Goal: Information Seeking & Learning: Stay updated

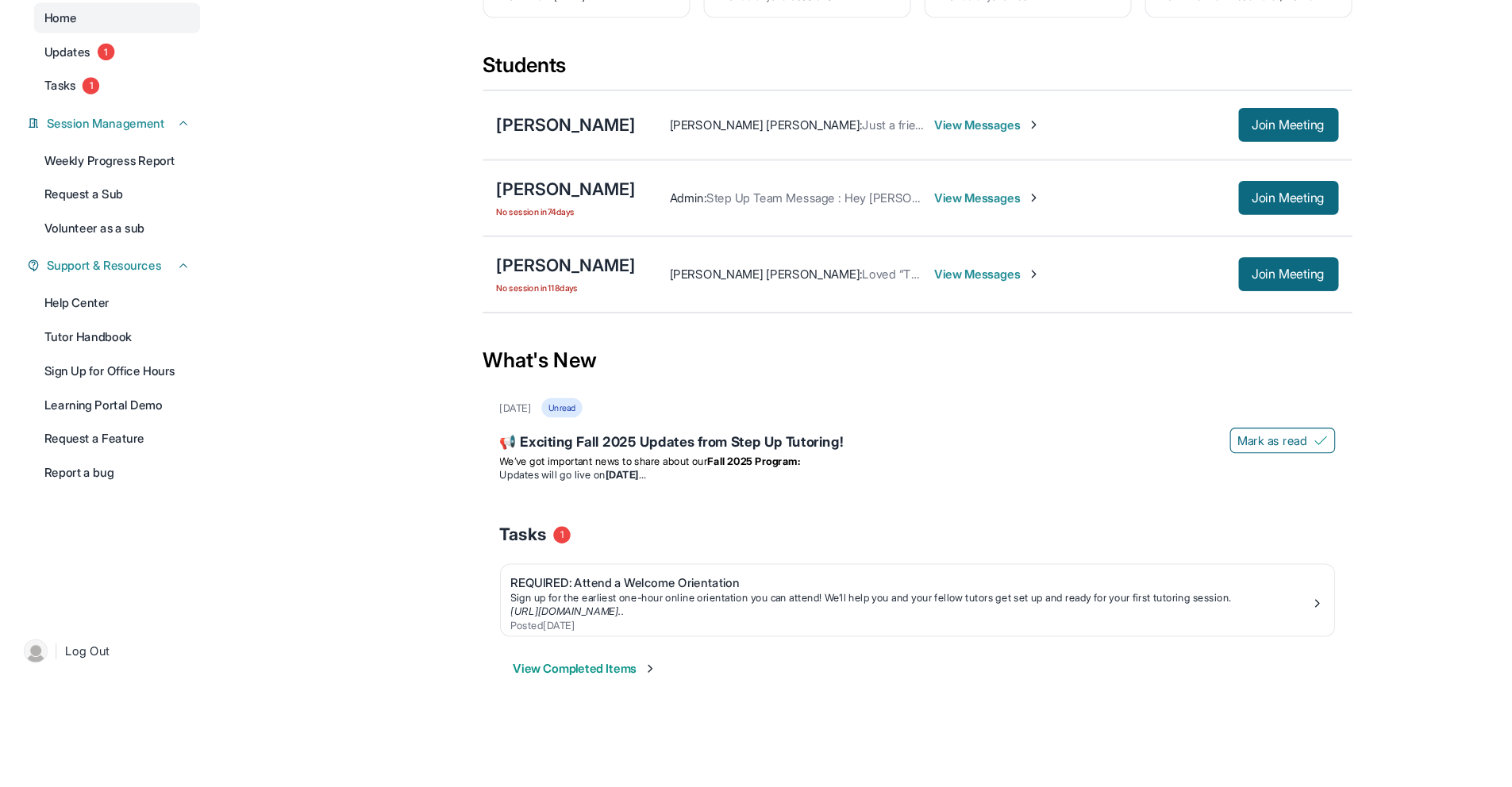
scroll to position [102, 0]
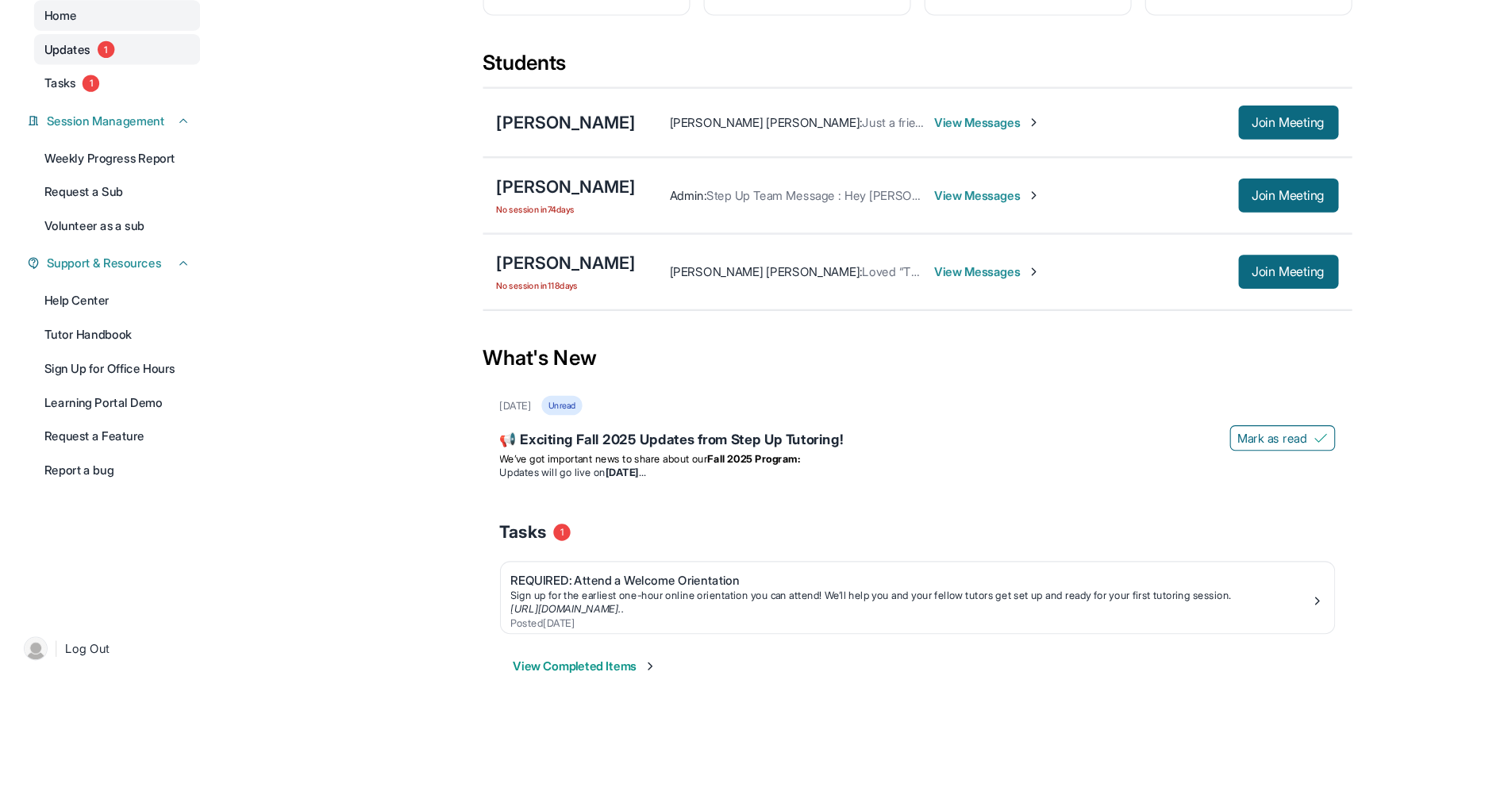
click at [142, 105] on link "Updates 1" at bounding box center [109, 96] width 155 height 28
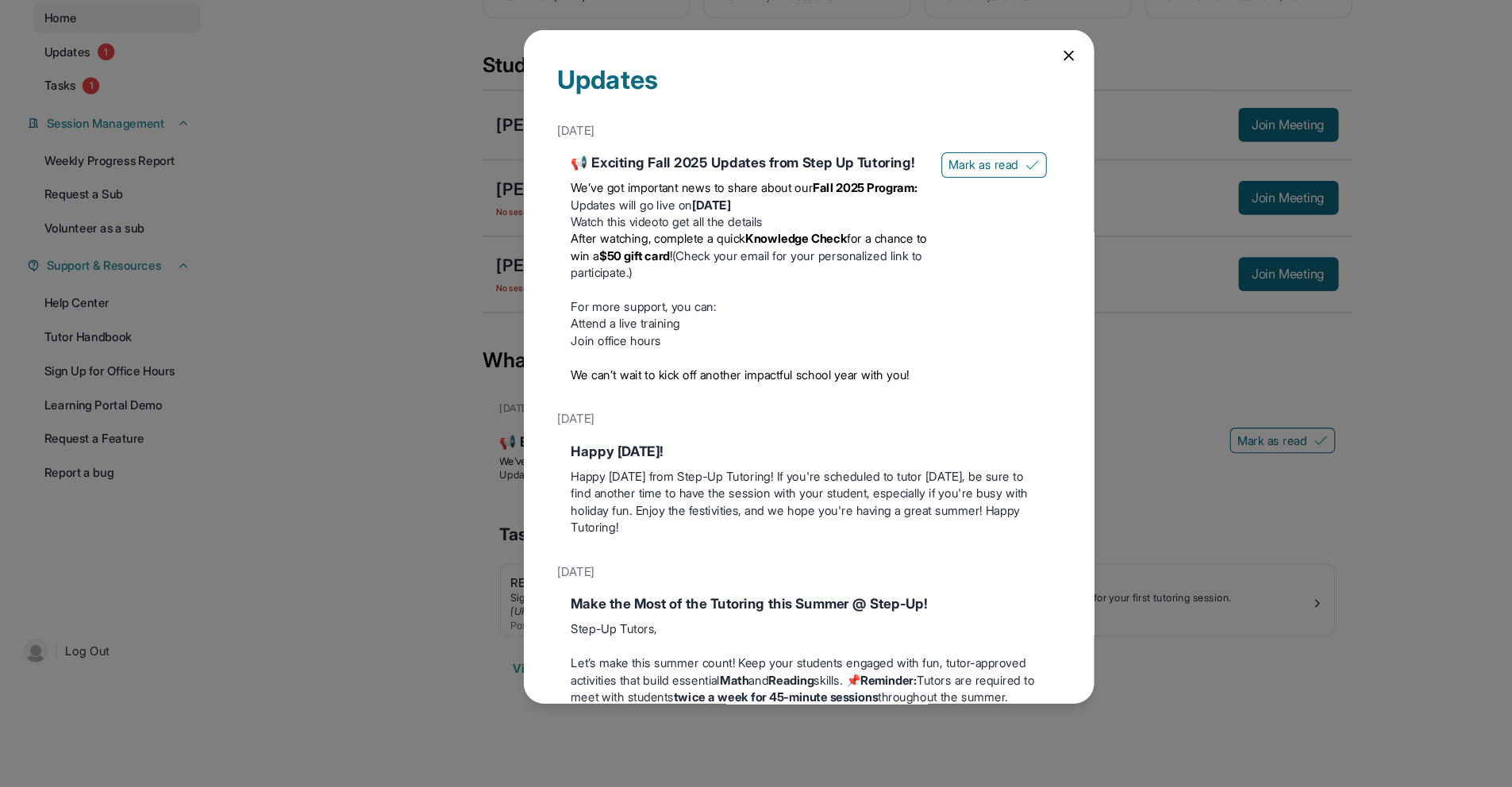
scroll to position [95, 0]
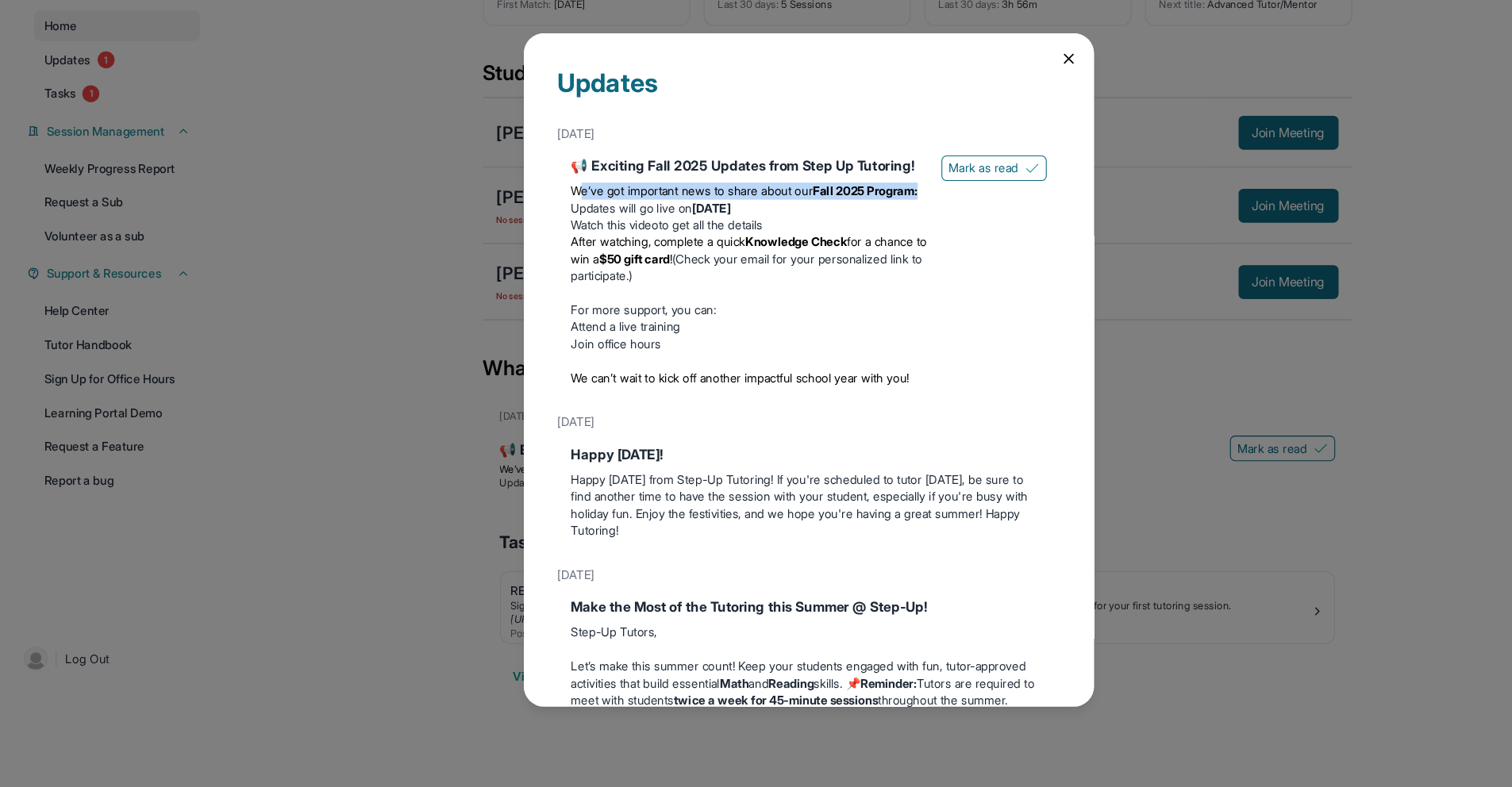
drag, startPoint x: 541, startPoint y: 241, endPoint x: 633, endPoint y: 257, distance: 93.4
click at [631, 234] on p "We’ve got important news to share about our Fall 2025 Program:" at bounding box center [700, 226] width 333 height 16
click at [633, 234] on p "We’ve got important news to share about our Fall 2025 Program:" at bounding box center [700, 226] width 333 height 16
drag, startPoint x: 537, startPoint y: 237, endPoint x: 677, endPoint y: 288, distance: 149.0
click at [675, 288] on div "We’ve got important news to share about our Fall 2025 Program: Updates will go …" at bounding box center [700, 313] width 333 height 203
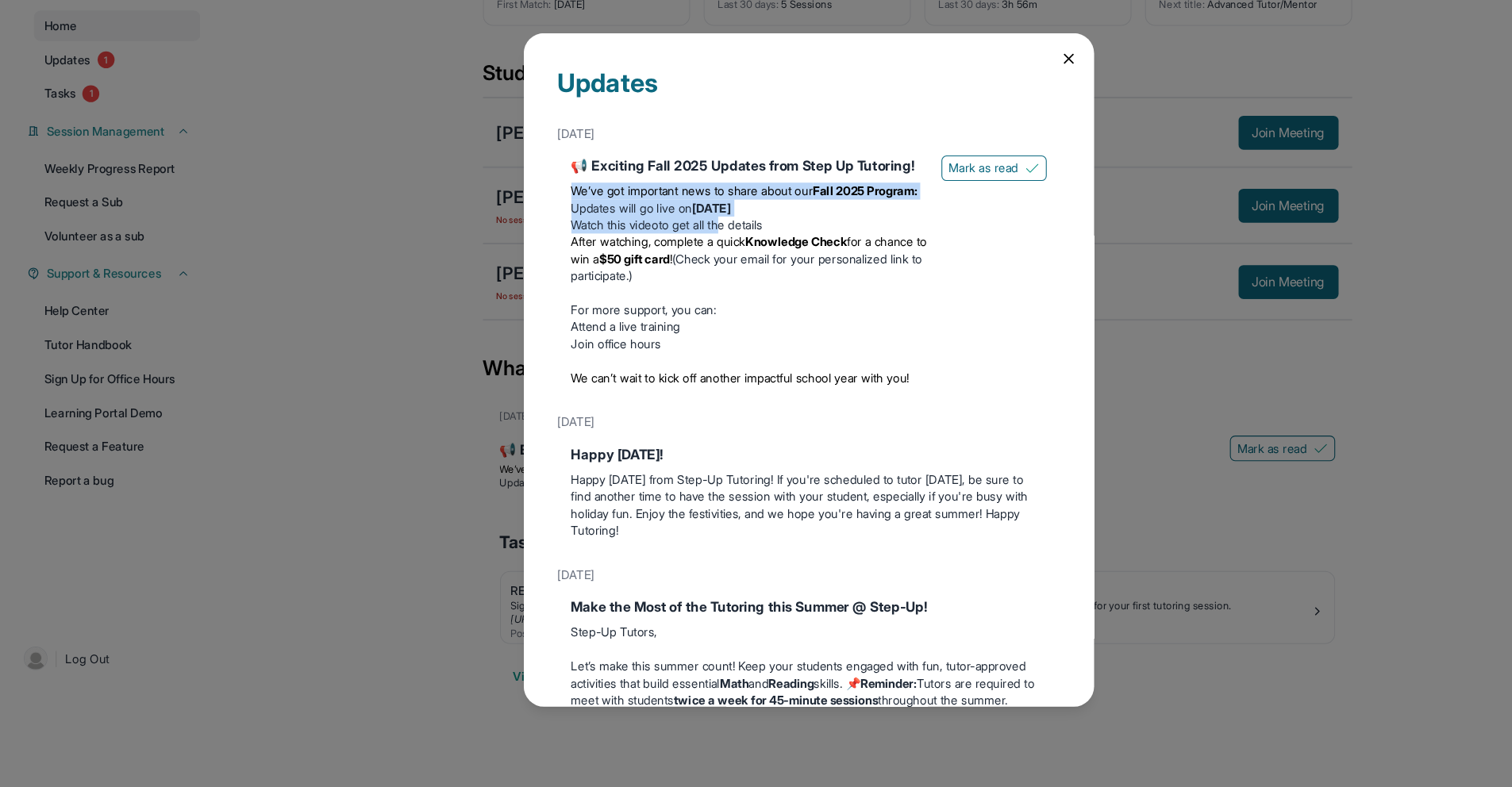
click at [677, 266] on li "Watch this video to get all the details" at bounding box center [700, 258] width 333 height 16
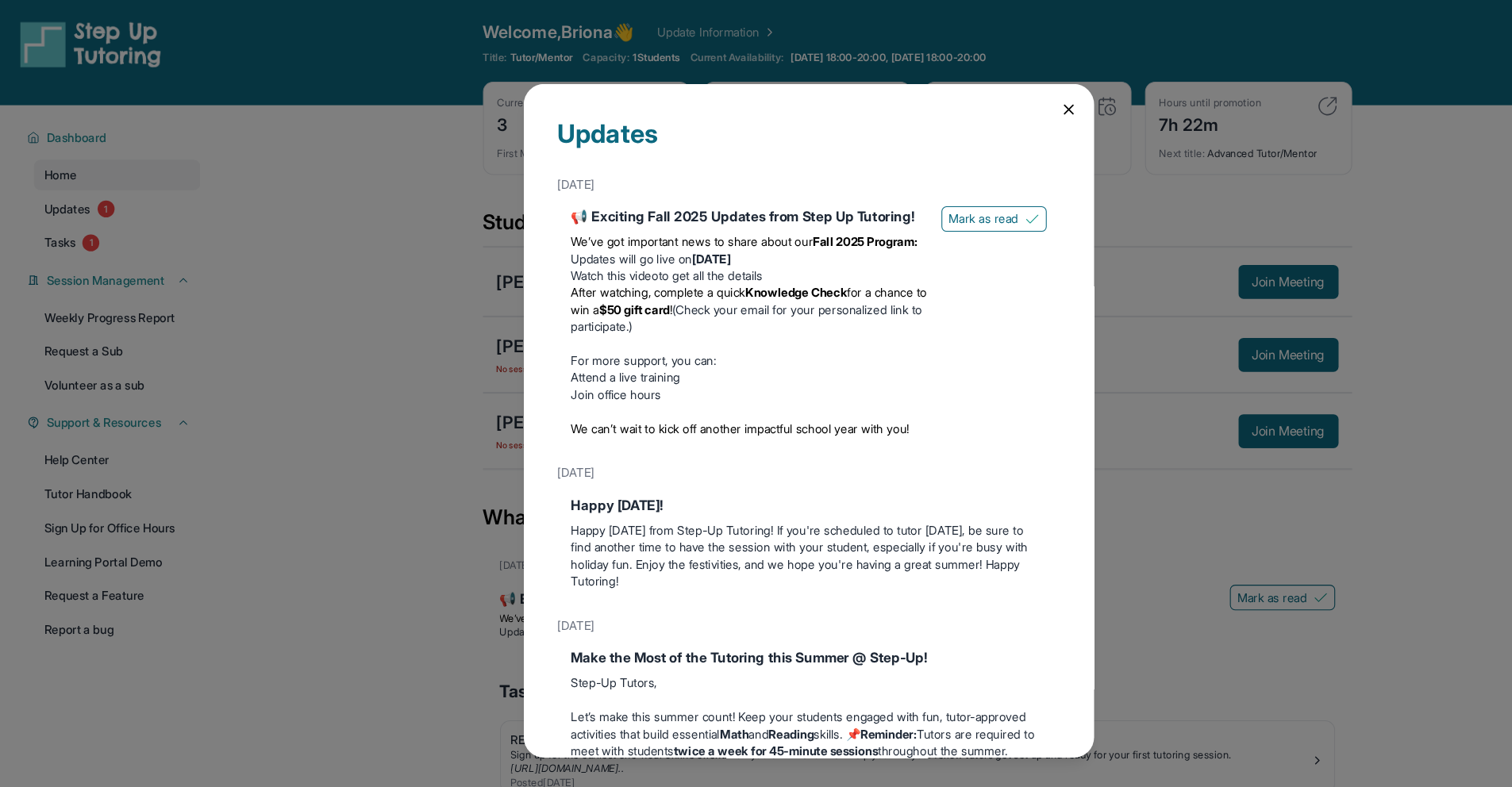
scroll to position [0, 0]
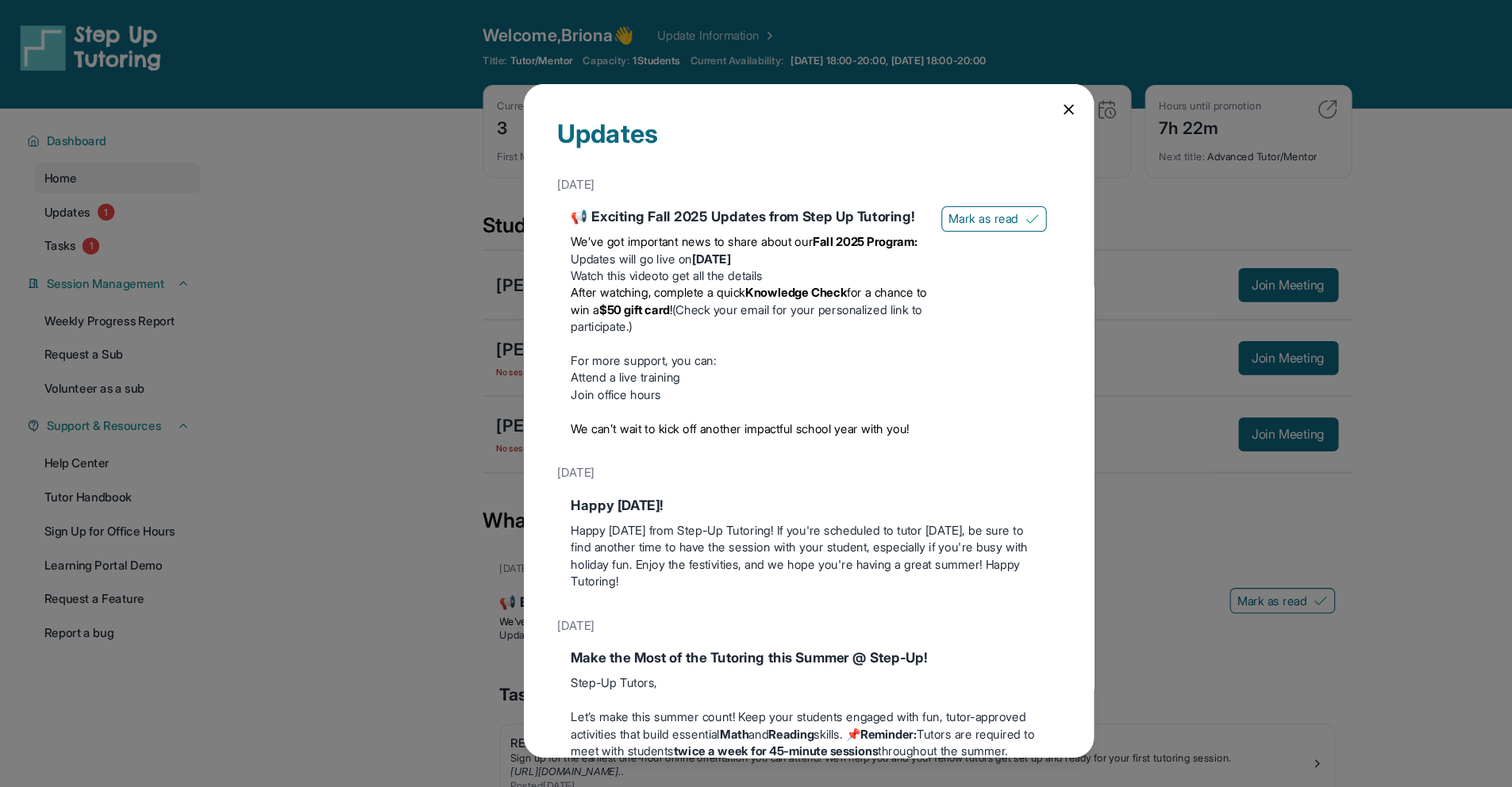
drag, startPoint x: 543, startPoint y: 271, endPoint x: 726, endPoint y: 316, distance: 188.5
click at [724, 316] on div "We’ve got important news to share about our Fall 2025 Program: Updates will go …" at bounding box center [700, 313] width 333 height 203
click at [726, 314] on li "After watching, complete a quick Knowledge Check for a chance to win a $50 gift…" at bounding box center [700, 290] width 333 height 48
drag, startPoint x: 591, startPoint y: 342, endPoint x: 674, endPoint y: 382, distance: 92.1
click at [645, 375] on div "We’ve got important news to share about our Fall 2025 Program: Updates will go …" at bounding box center [700, 313] width 333 height 203
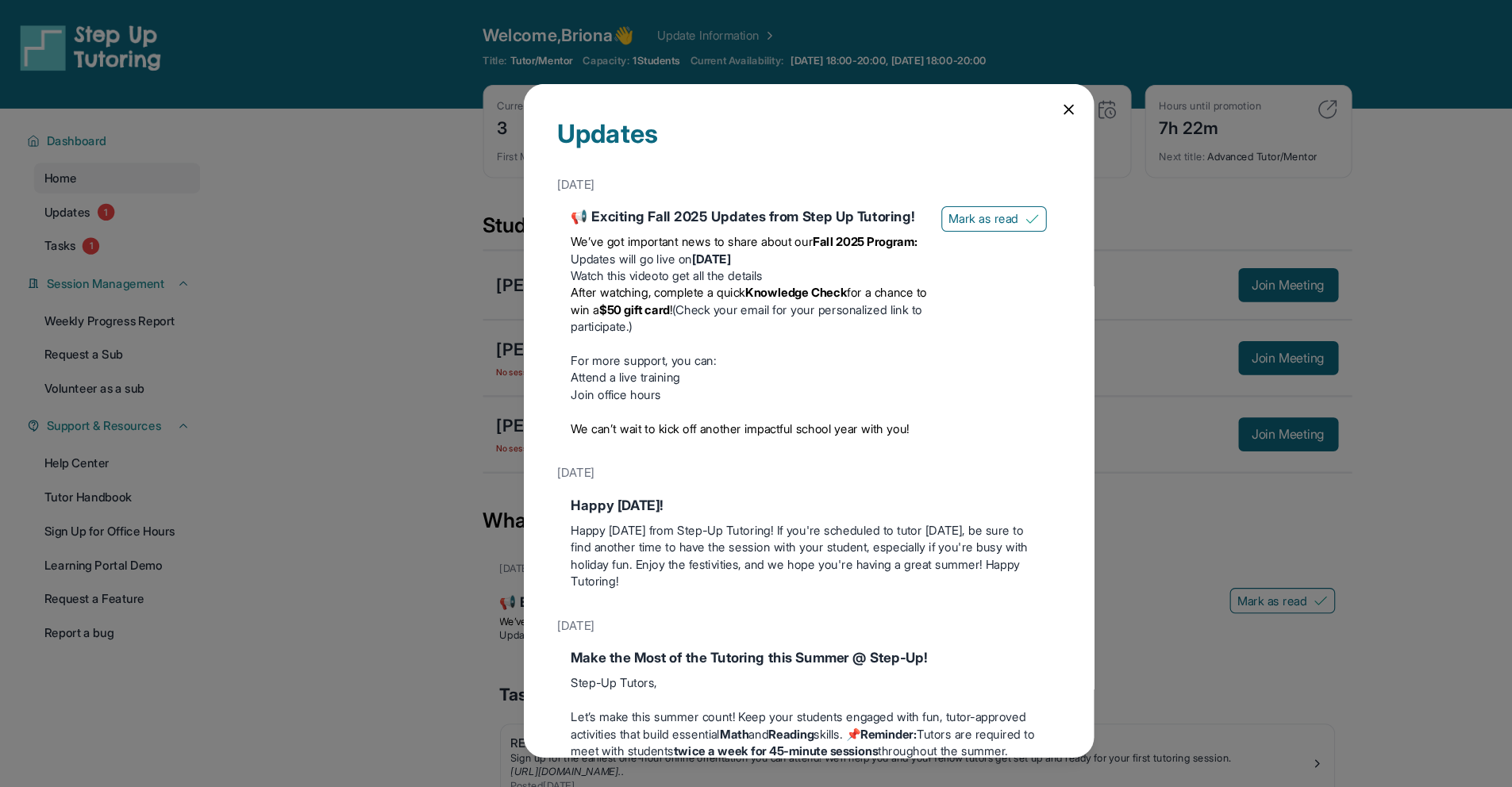
click at [675, 345] on p "For more support, you can:" at bounding box center [700, 337] width 333 height 16
drag, startPoint x: 566, startPoint y: 321, endPoint x: 693, endPoint y: 330, distance: 127.3
click at [693, 314] on li "After watching, complete a quick Knowledge Check for a chance to win a $50 gift…" at bounding box center [700, 290] width 333 height 48
click at [628, 296] on span "!" at bounding box center [627, 290] width 3 height 14
drag, startPoint x: 551, startPoint y: 310, endPoint x: 680, endPoint y: 324, distance: 129.8
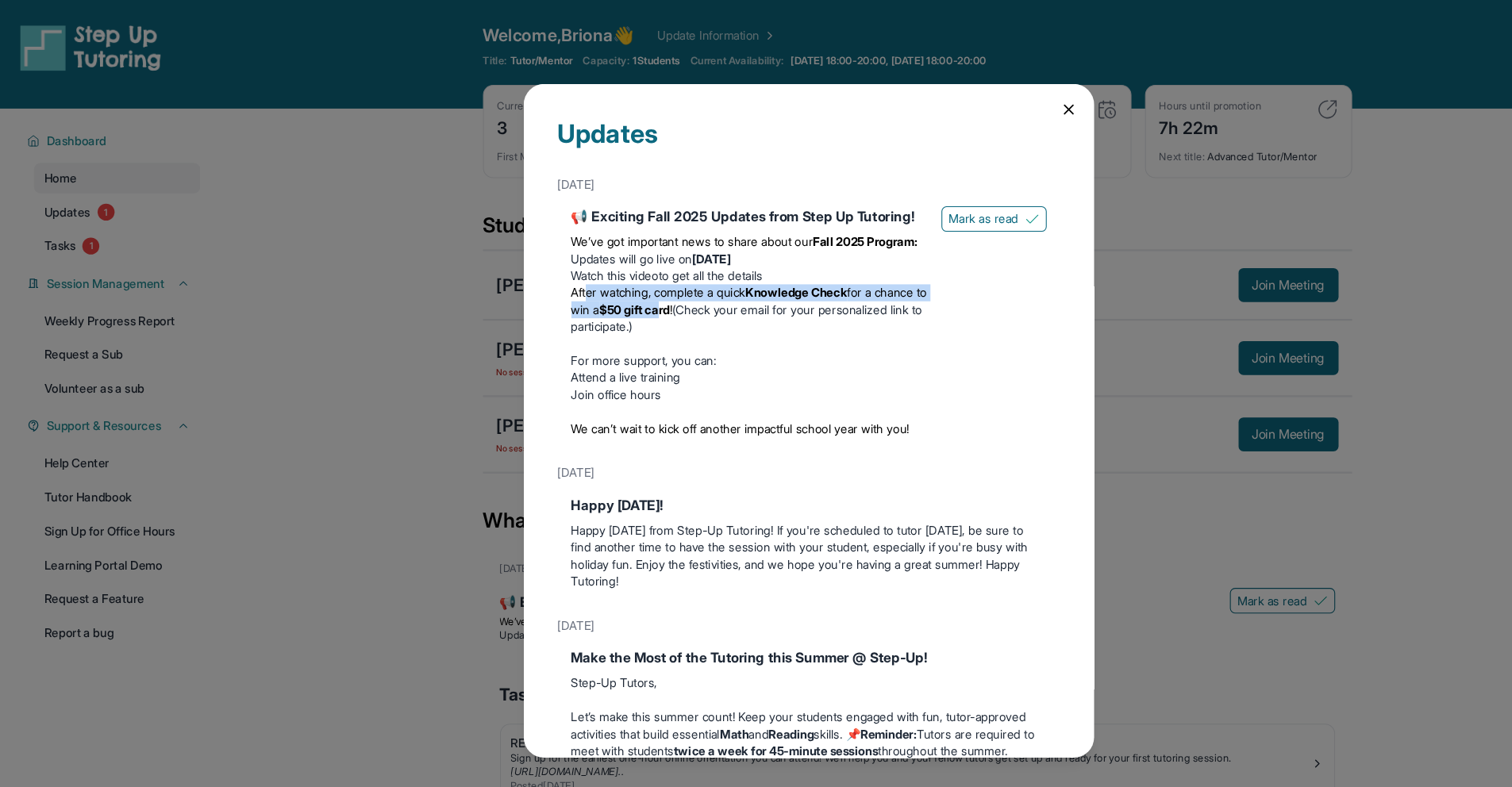
click at [680, 314] on li "After watching, complete a quick Knowledge Check for a chance to win a $50 gift…" at bounding box center [700, 290] width 333 height 48
click at [626, 296] on strong "$50 gift card" at bounding box center [593, 290] width 66 height 14
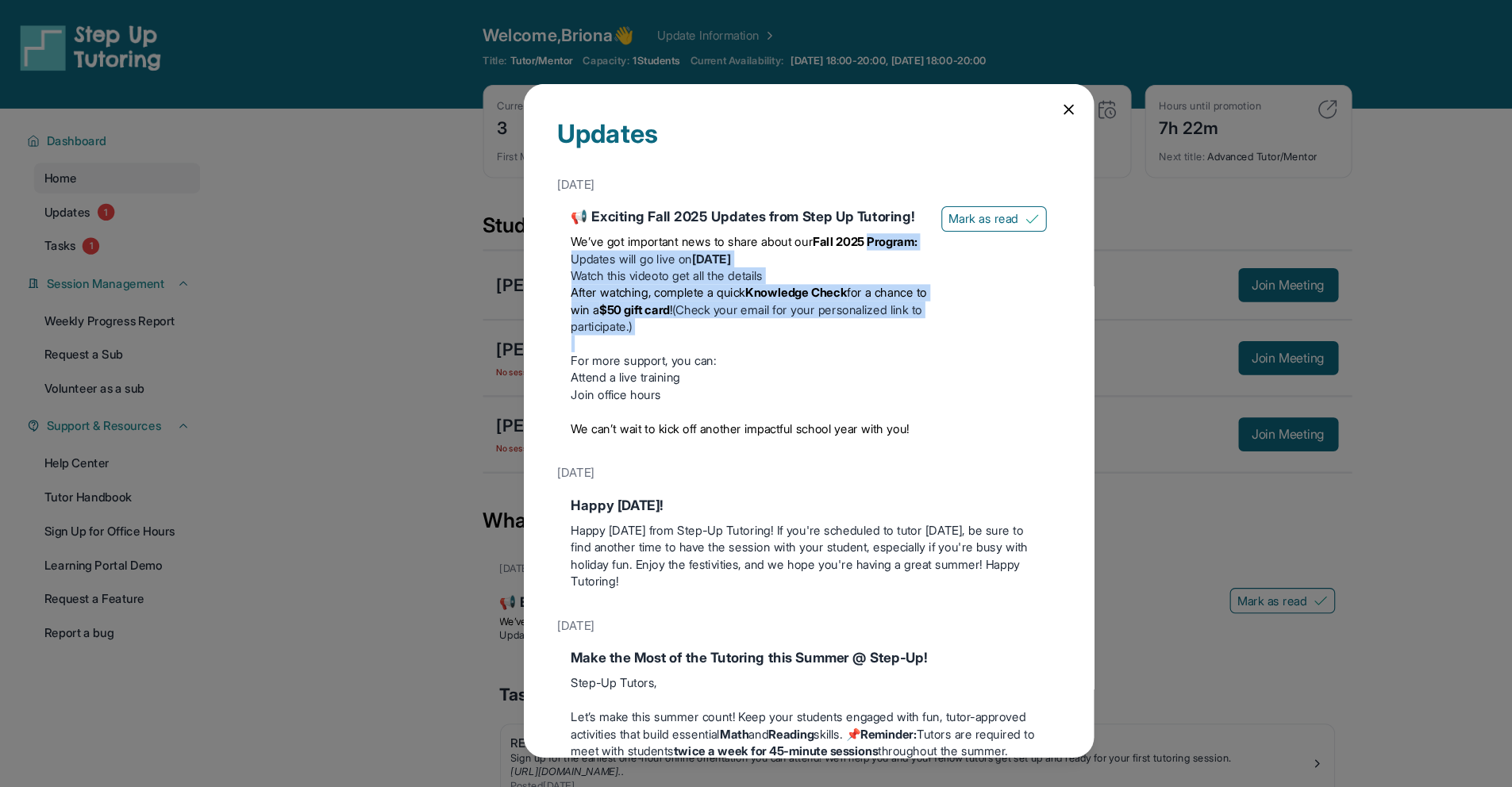
drag, startPoint x: 731, startPoint y: 361, endPoint x: 535, endPoint y: 261, distance: 220.0
click at [535, 261] on div "We’ve got important news to share about our Fall 2025 Program: Updates will go …" at bounding box center [700, 313] width 333 height 203
click at [760, 232] on strong "Fall 2025 Program:" at bounding box center [809, 226] width 98 height 14
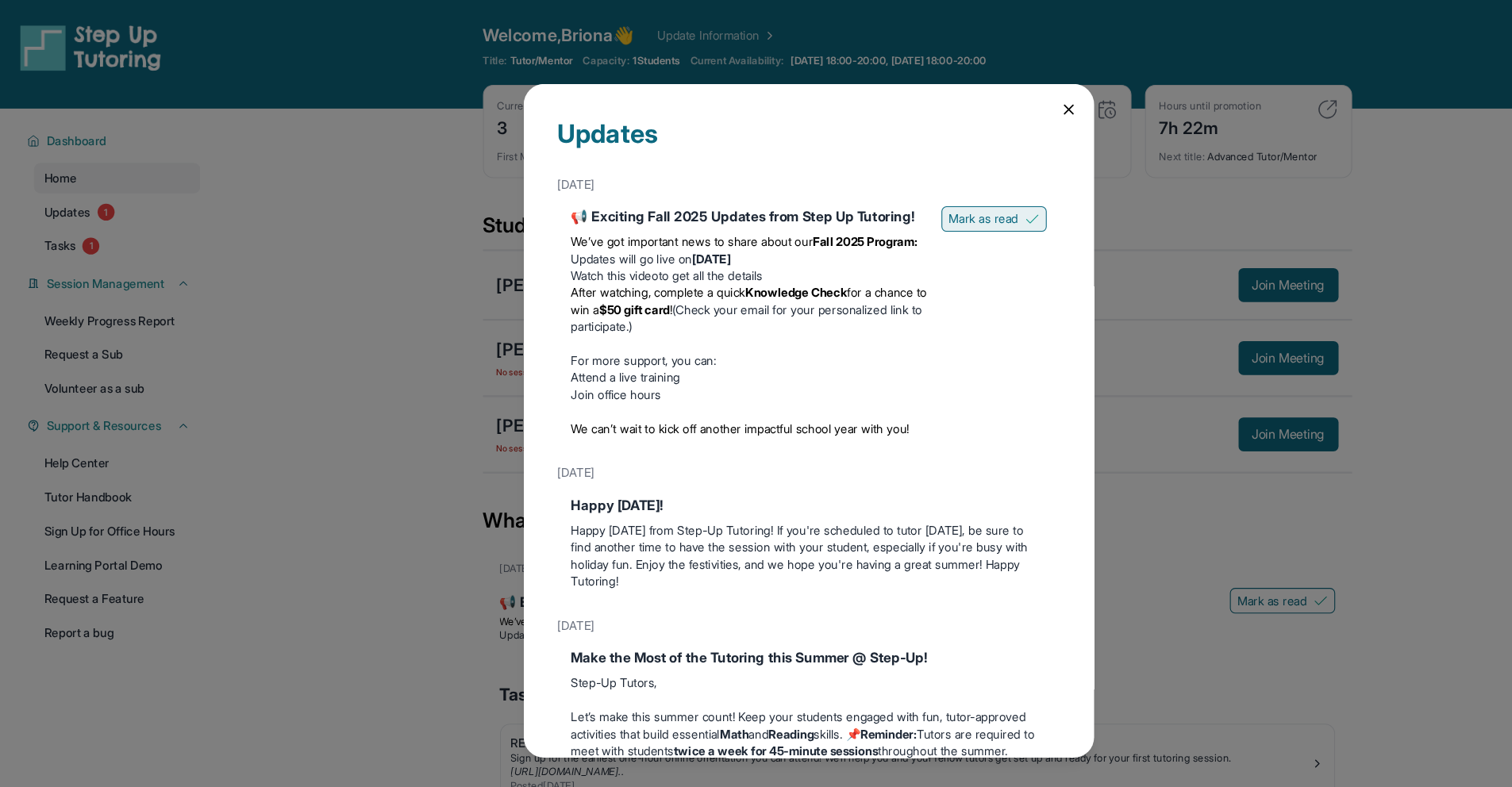
click at [887, 200] on span "Mark as read" at bounding box center [920, 205] width 65 height 16
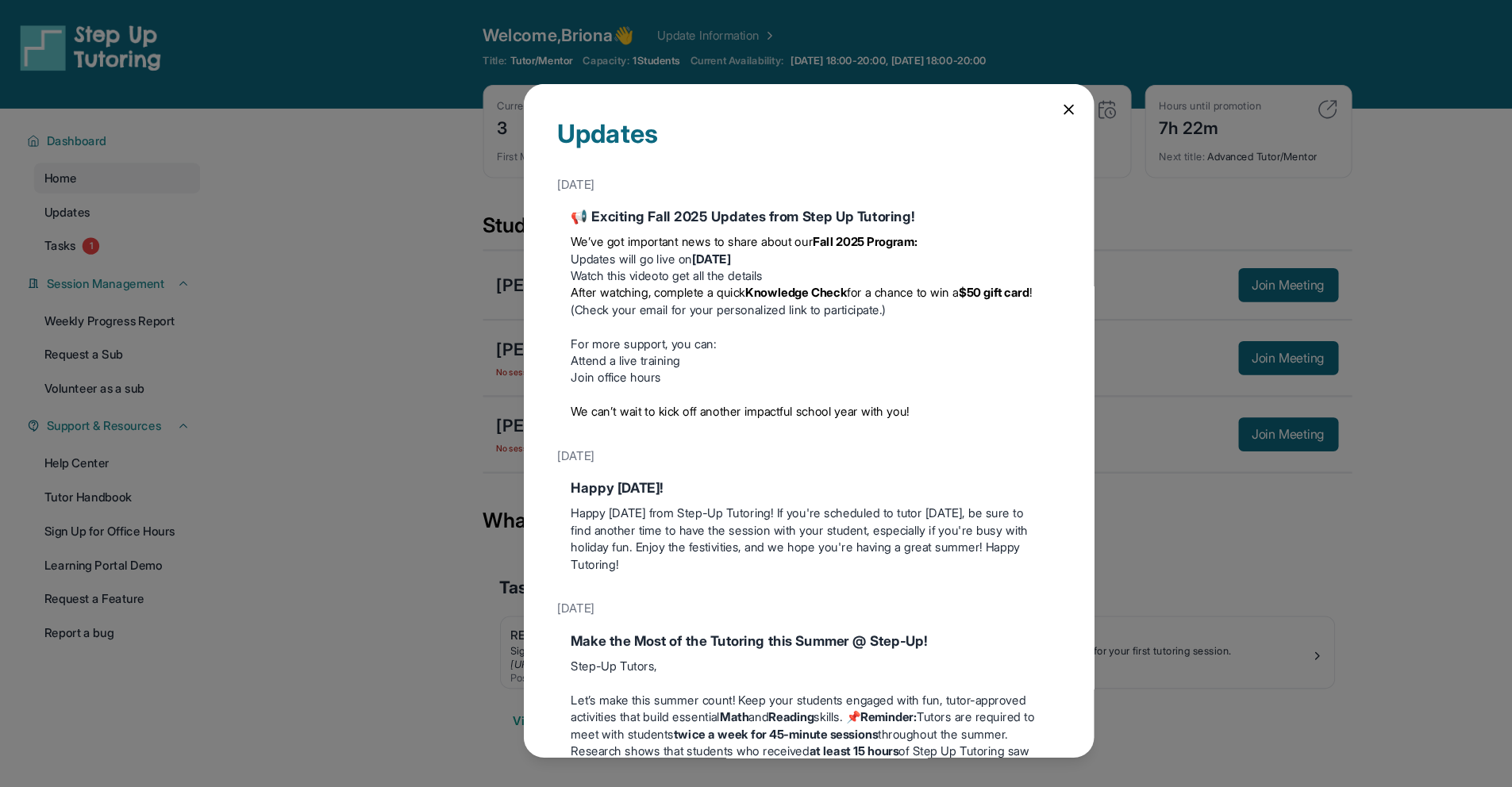
click at [995, 100] on div "Updates [DATE] 📢 Exciting Fall 2025 Updates from Step Up Tutoring! We’ve got im…" at bounding box center [756, 394] width 533 height 630
click at [94, 217] on div "Updates [DATE] 📢 Exciting Fall 2025 Updates from Step Up Tutoring! We’ve got im…" at bounding box center [756, 394] width 1512 height 787
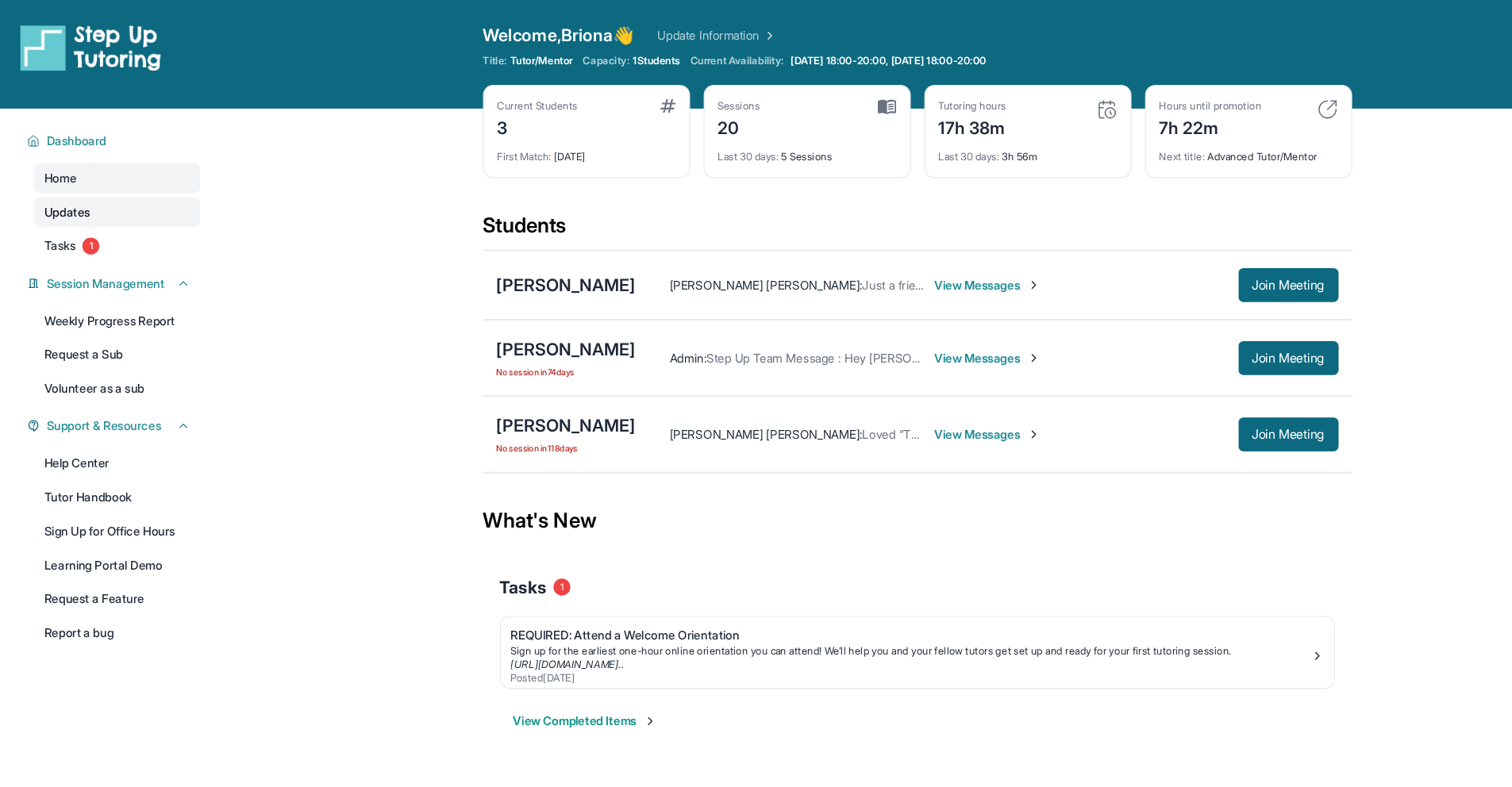
click at [117, 209] on link "Updates" at bounding box center [109, 198] width 155 height 28
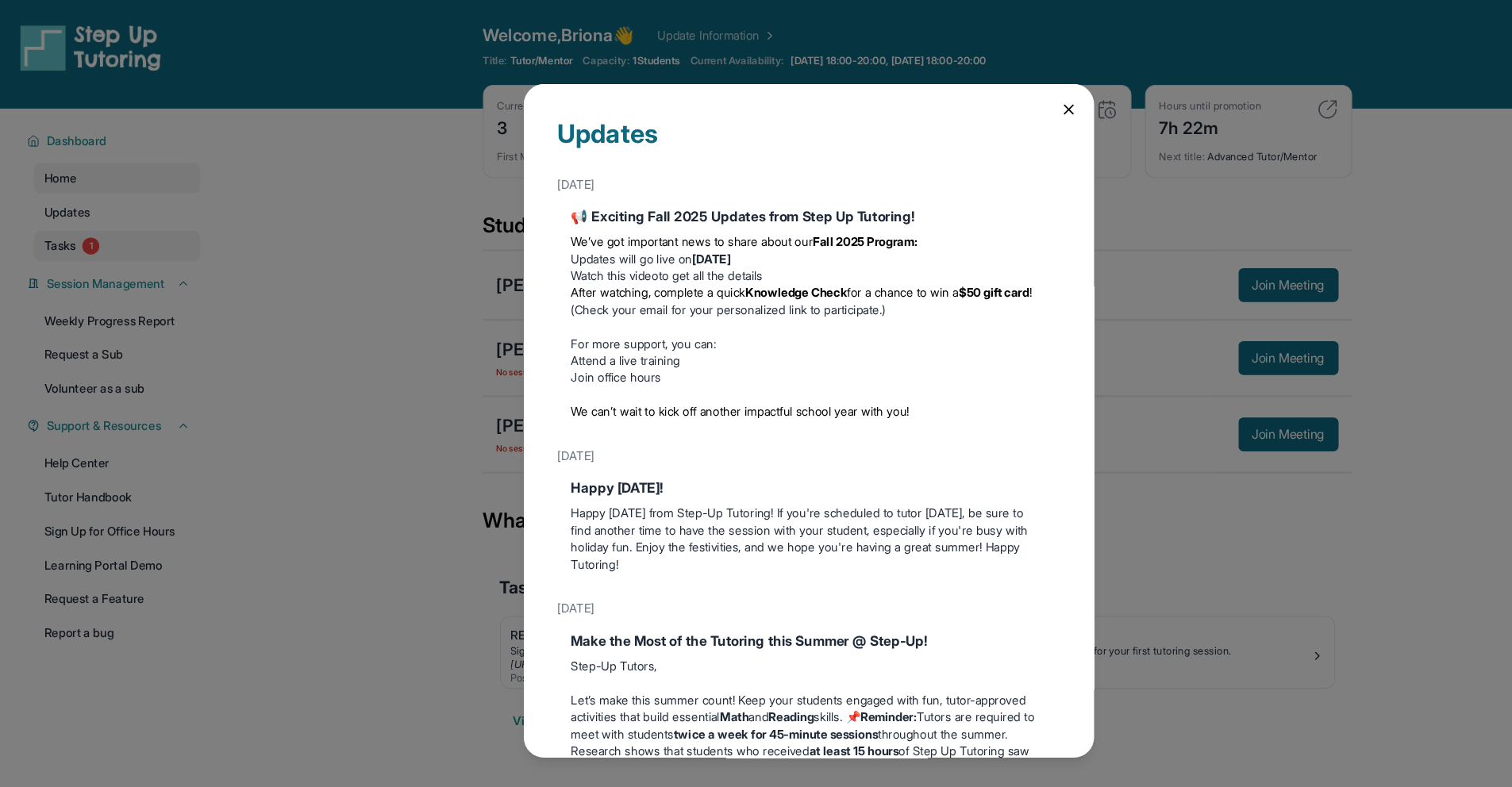
click at [120, 218] on div "Updates [DATE] 📢 Exciting Fall 2025 Updates from Step Up Tutoring! We’ve got im…" at bounding box center [756, 394] width 1512 height 787
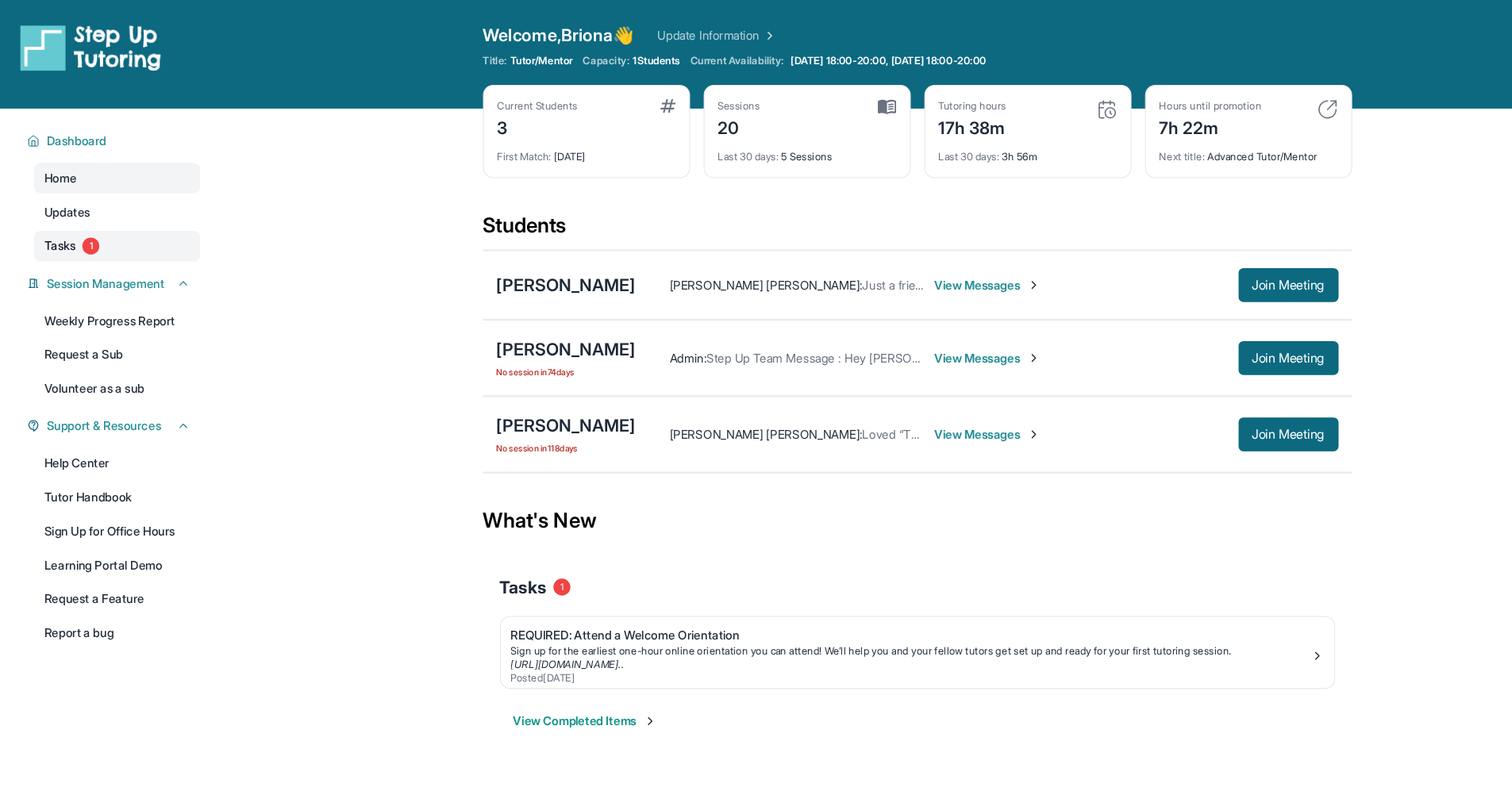
click at [121, 223] on link "Tasks 1" at bounding box center [109, 230] width 155 height 28
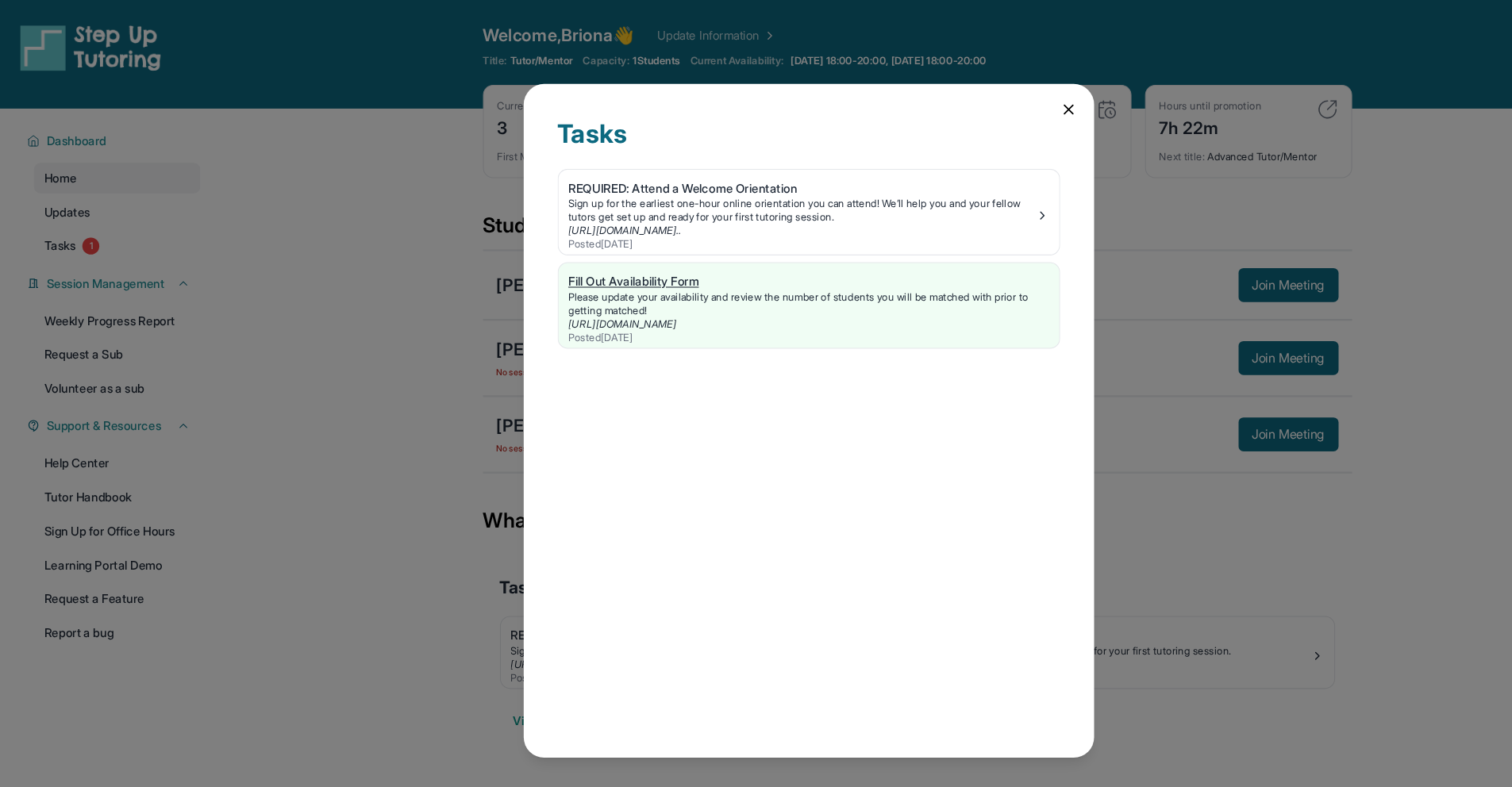
click at [850, 292] on div "Please update your availability and review the number of students you will be m…" at bounding box center [756, 285] width 449 height 26
click at [154, 225] on div "Tasks REQUIRED: Attend a Welcome Orientation Sign up for the earliest one-hour …" at bounding box center [756, 394] width 1512 height 787
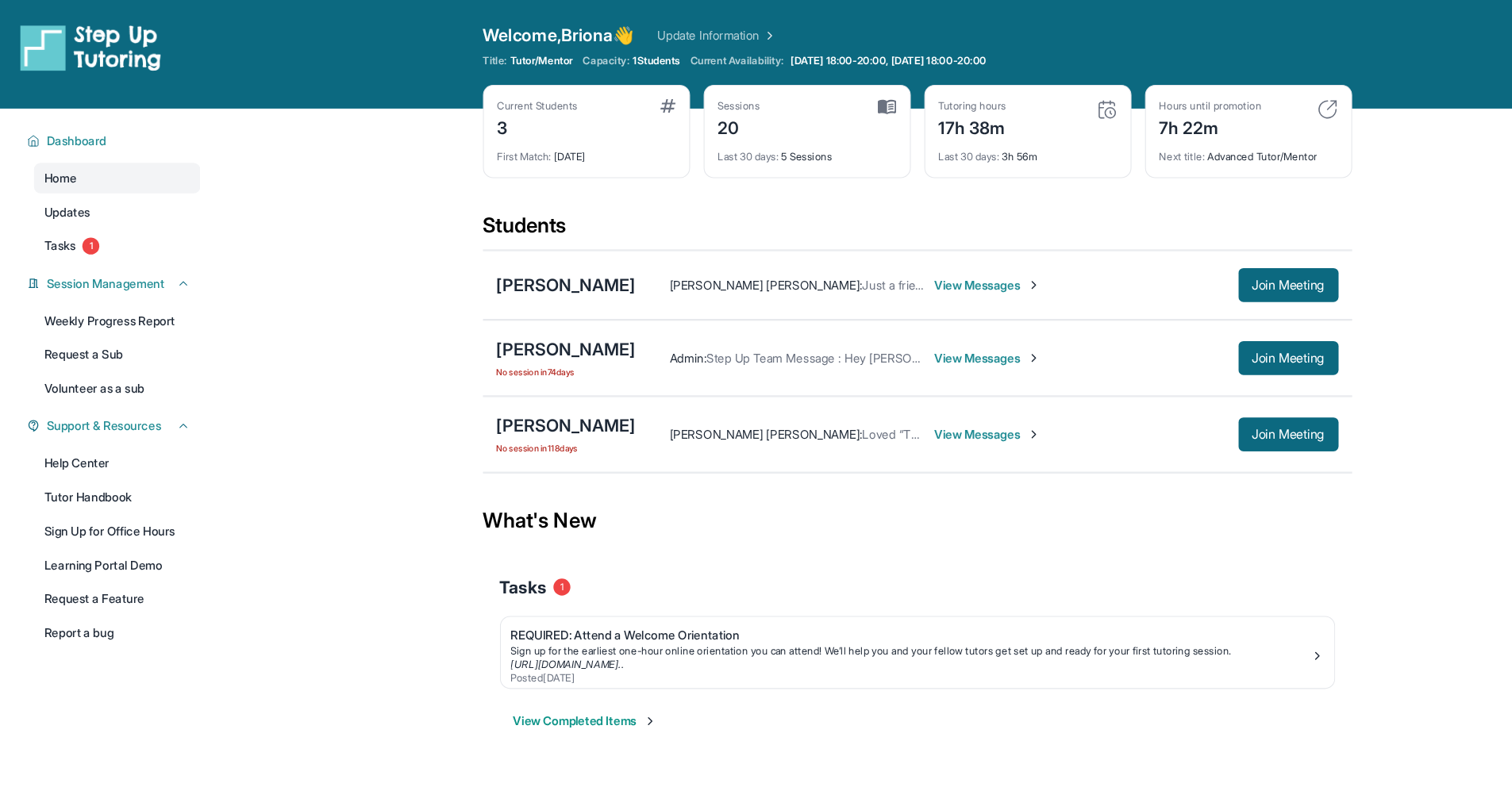
click at [171, 246] on div "Dashboard Home Updates Tasks 1 Session Management Weekly Progress Report Reques…" at bounding box center [101, 414] width 203 height 624
click at [172, 235] on link "Tasks 1" at bounding box center [109, 230] width 155 height 28
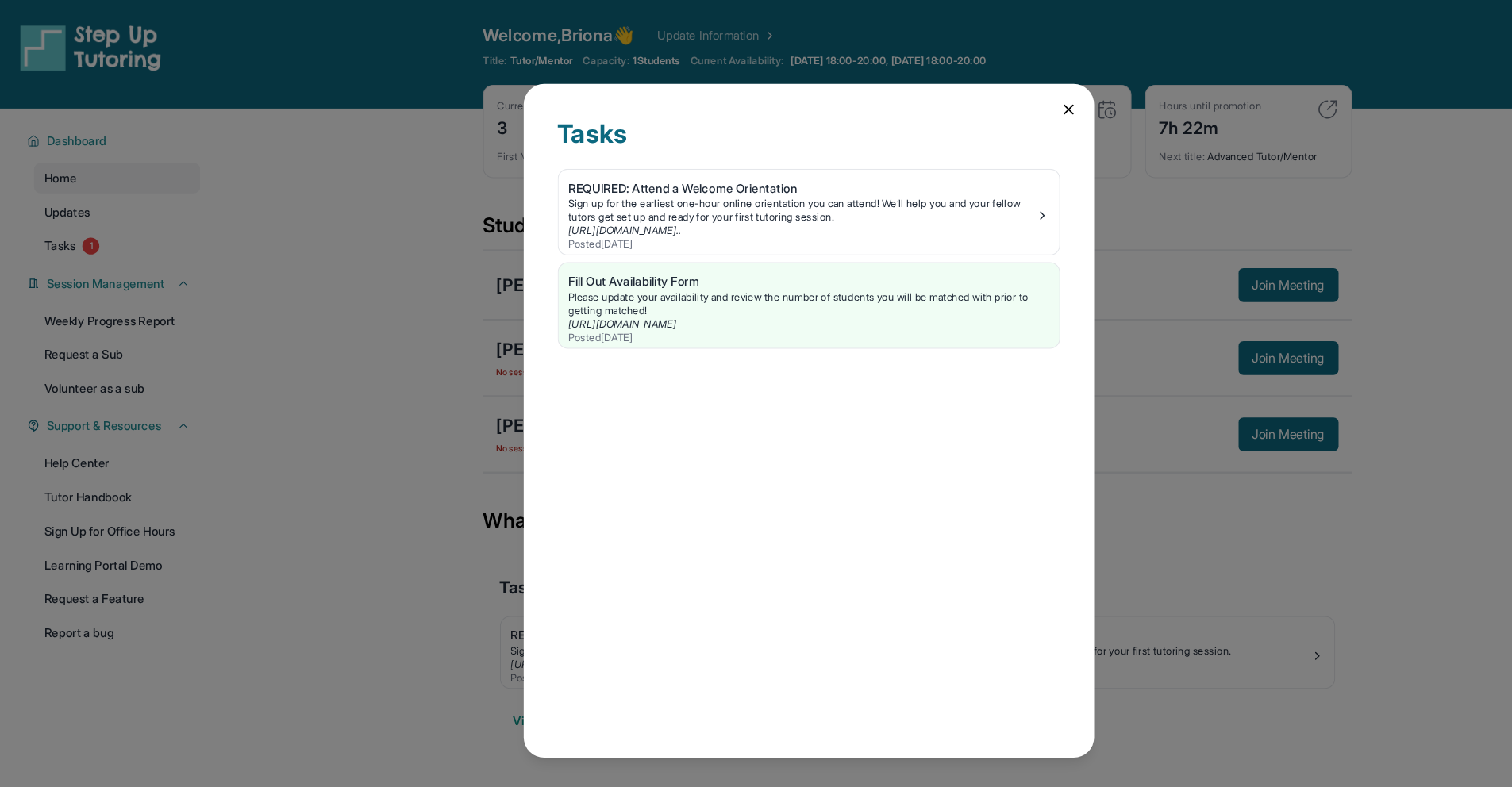
click at [991, 101] on icon at bounding box center [999, 102] width 16 height 16
